Goal: Find specific page/section: Find specific page/section

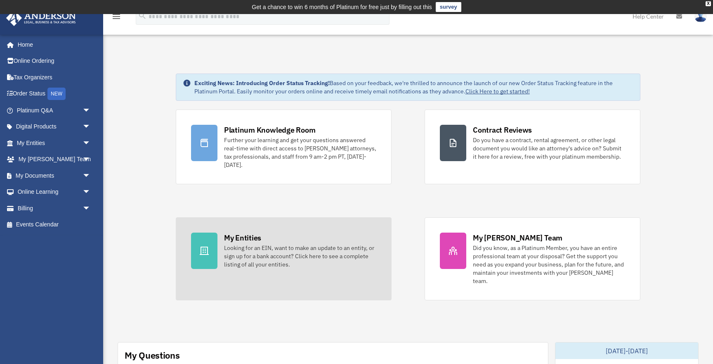
click at [259, 255] on div "Looking for an EIN, want to make an update to an entity, or sign up for a bank …" at bounding box center [300, 256] width 152 height 25
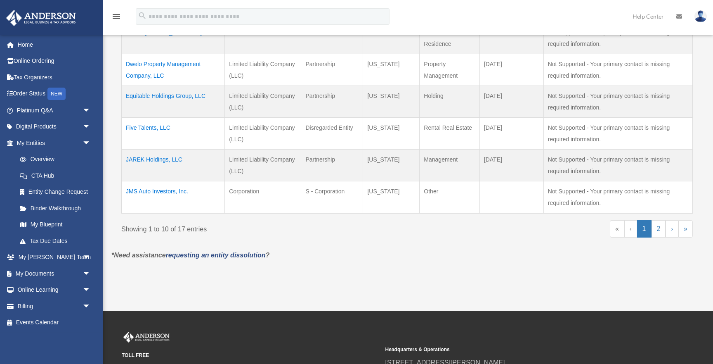
scroll to position [355, 0]
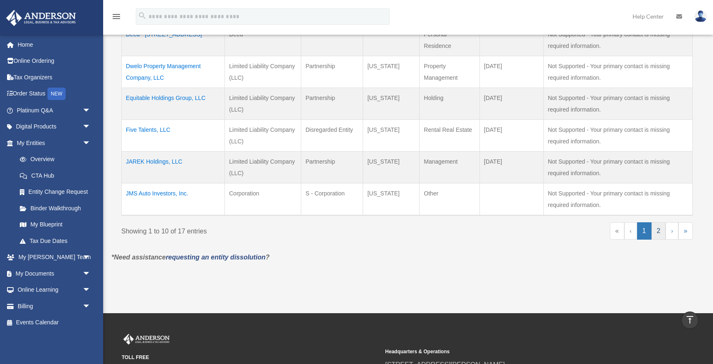
click at [658, 229] on link "2" at bounding box center [659, 230] width 14 height 17
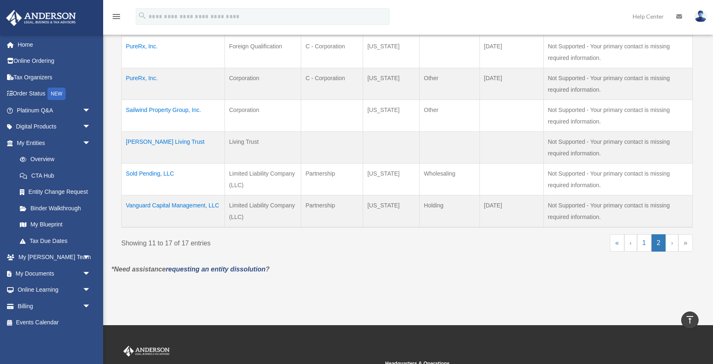
scroll to position [244, 0]
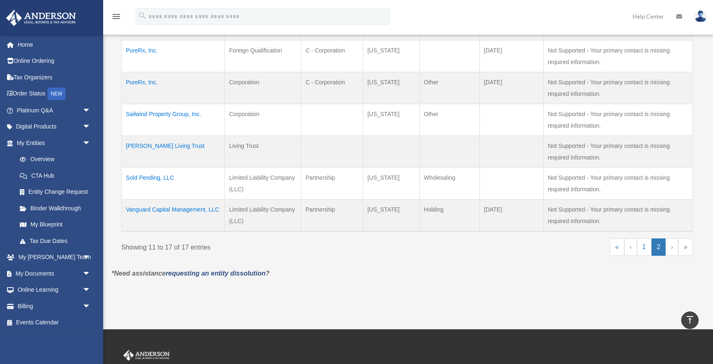
click at [141, 112] on td "Sailwind Property Group, Inc." at bounding box center [173, 120] width 103 height 32
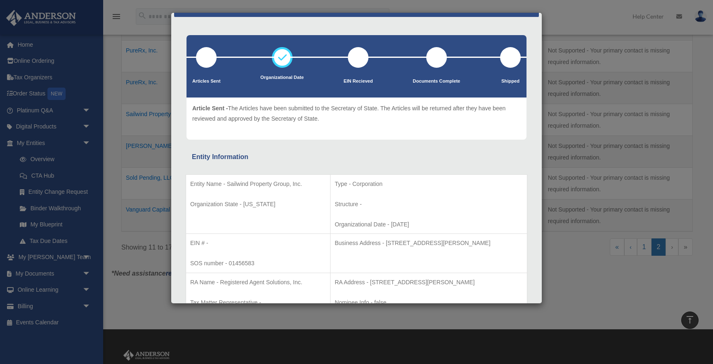
scroll to position [0, 0]
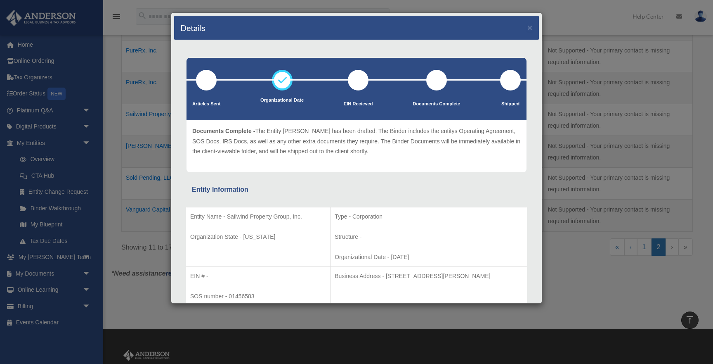
click at [534, 31] on div "Details ×" at bounding box center [356, 28] width 365 height 24
click at [528, 28] on button "×" at bounding box center [530, 27] width 5 height 9
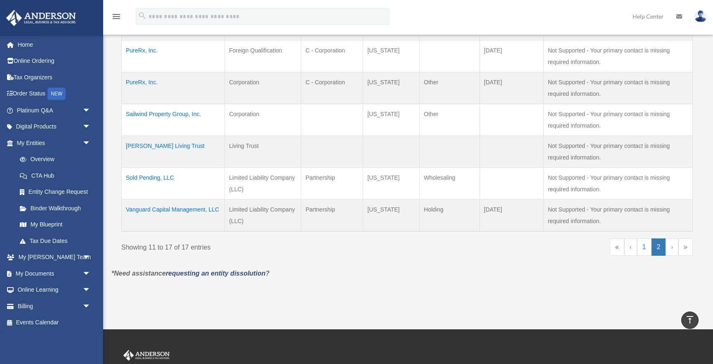
click at [178, 113] on td "Sailwind Property Group, Inc." at bounding box center [173, 120] width 103 height 32
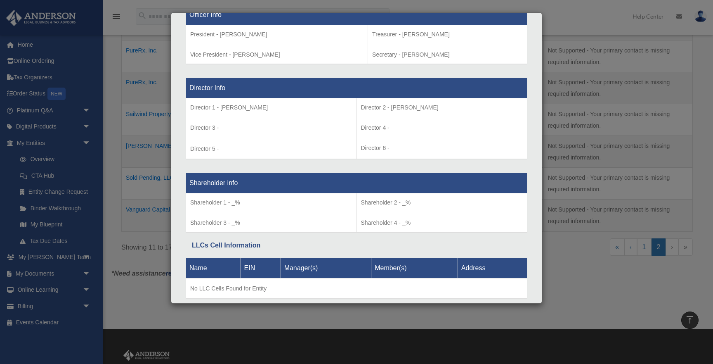
scroll to position [574, 0]
